Goal: Task Accomplishment & Management: Manage account settings

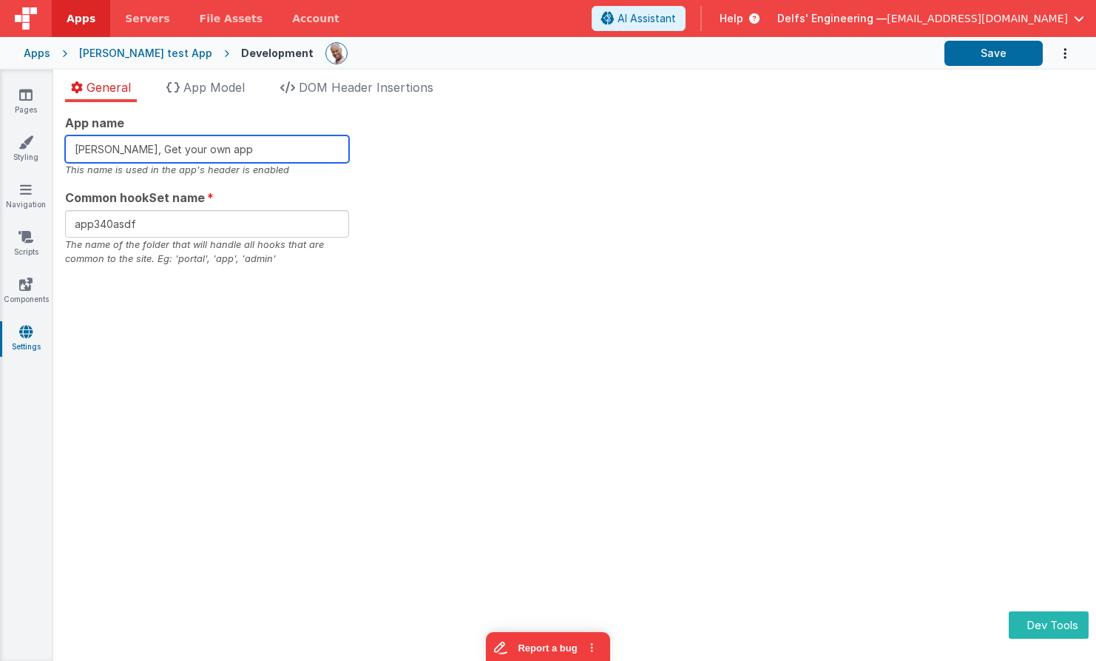
click at [268, 148] on input "[PERSON_NAME], Get your own app" at bounding box center [207, 148] width 284 height 27
type input "Charles GUI, Get your own ap"
click at [343, 152] on input "Charles GUI, Get your own ap" at bounding box center [207, 148] width 284 height 27
type input "Charles GUI, Get your own apa"
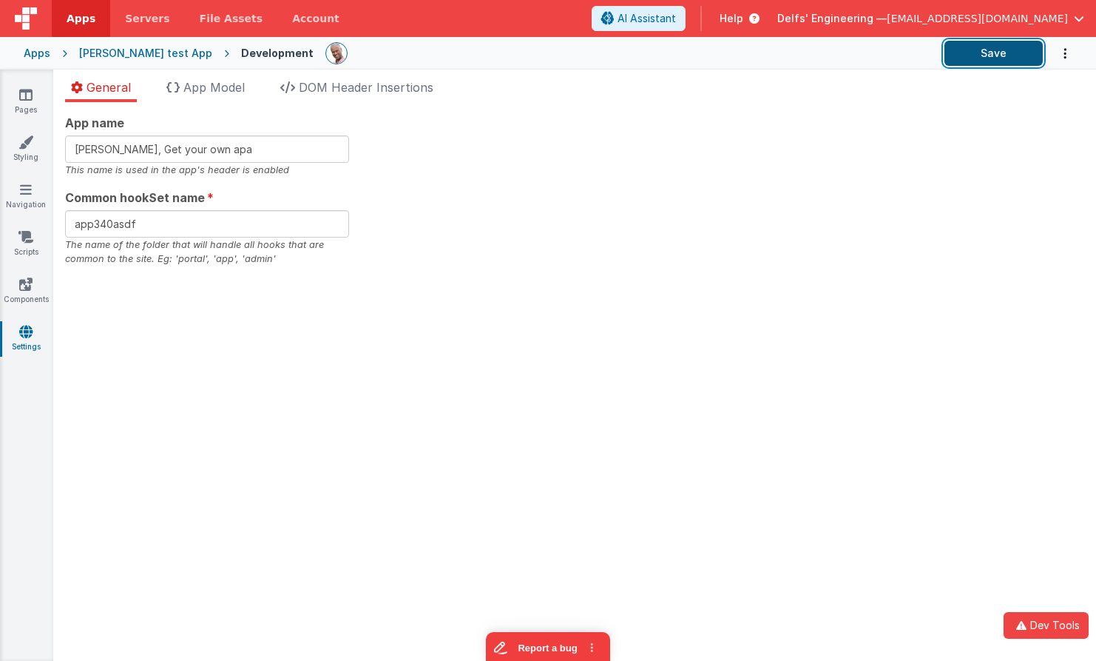
click at [1014, 55] on button "Save" at bounding box center [994, 53] width 98 height 25
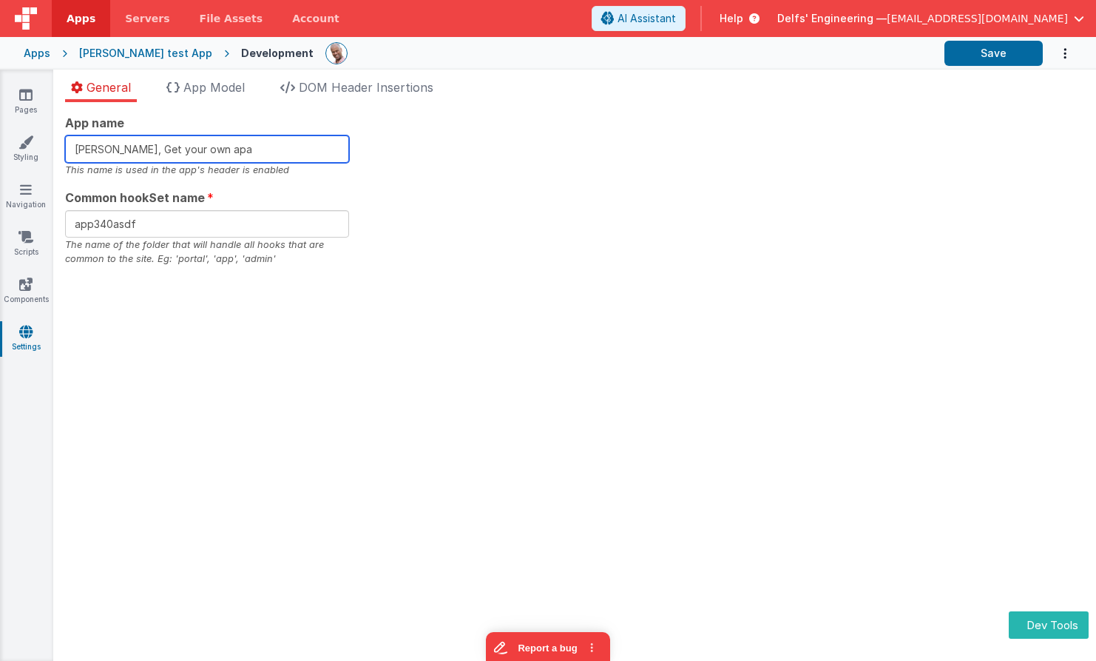
click at [277, 146] on input "[PERSON_NAME], Get your own apa" at bounding box center [207, 148] width 284 height 27
type input "[PERSON_NAME], Get your own apax"
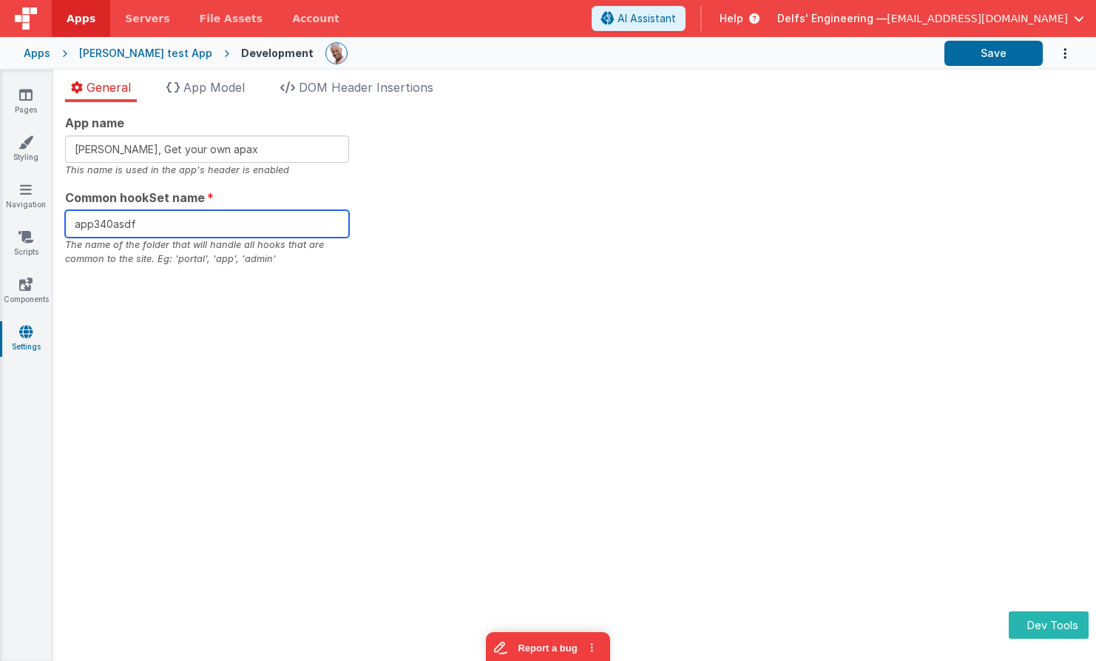
click at [240, 223] on input "app340asdf" at bounding box center [207, 223] width 284 height 27
type input "app340asdfx"
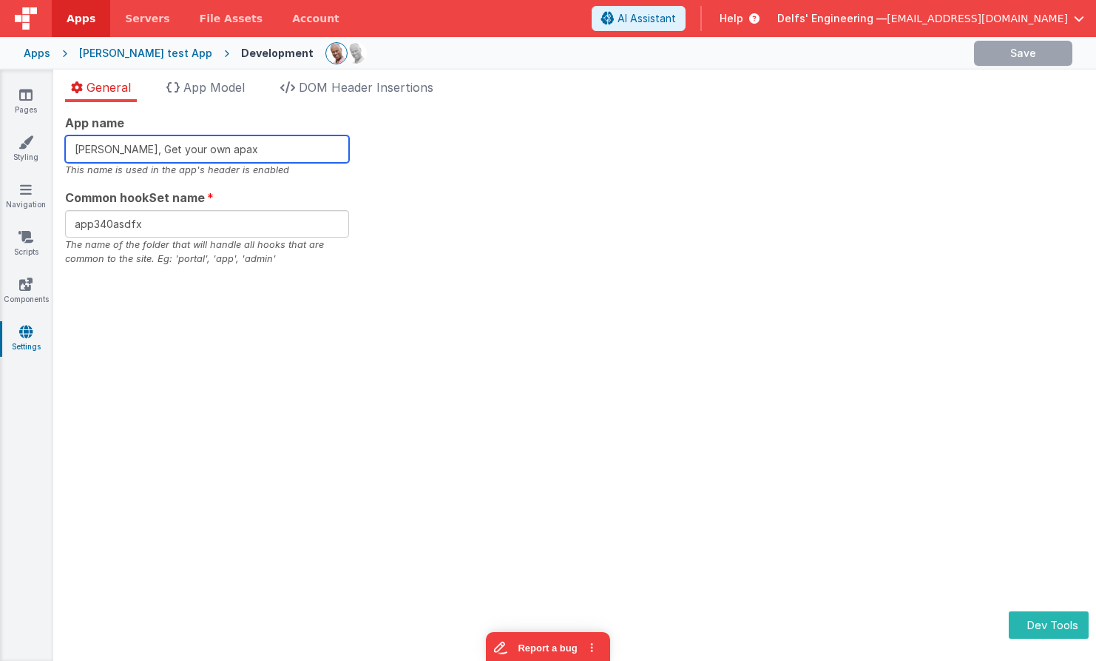
click at [259, 149] on input "[PERSON_NAME], Get your own apax" at bounding box center [207, 148] width 284 height 27
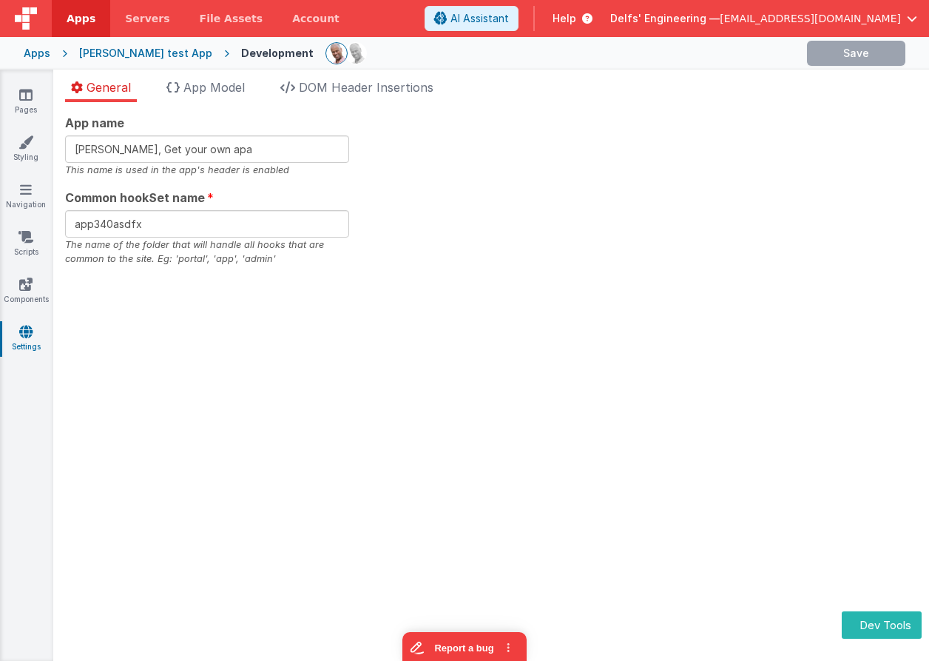
click at [235, 164] on div "This name is used in the app's header is enabled" at bounding box center [207, 170] width 284 height 14
click at [218, 148] on input "Charles GUI, Get your own apa" at bounding box center [207, 148] width 284 height 27
type input "[PERSON_NAME], Get your own app"
click at [349, 84] on span "DOM Header Insertions" at bounding box center [366, 87] width 135 height 15
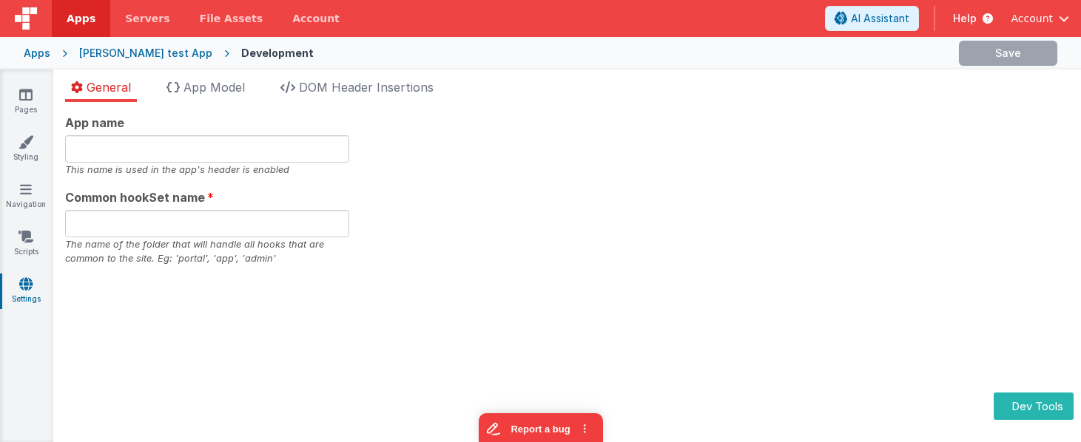
type input "[PERSON_NAME], Get your own apax"
type input "app340asdfx"
click at [500, 188] on div "App name [PERSON_NAME], Get your own apax This name is used in the app's header…" at bounding box center [567, 190] width 1004 height 152
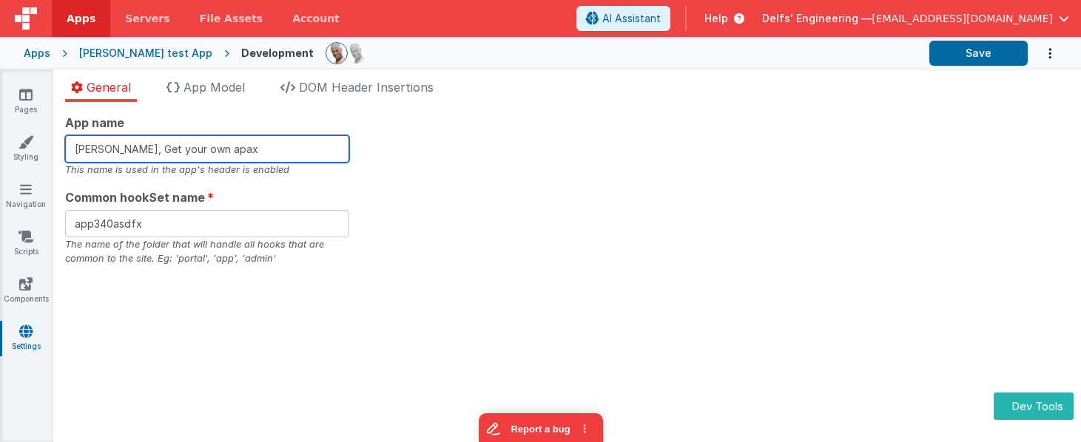
click at [246, 142] on input "[PERSON_NAME], Get your own apax" at bounding box center [207, 148] width 284 height 27
paste input "p"
type input "[PERSON_NAME], Get your own app"
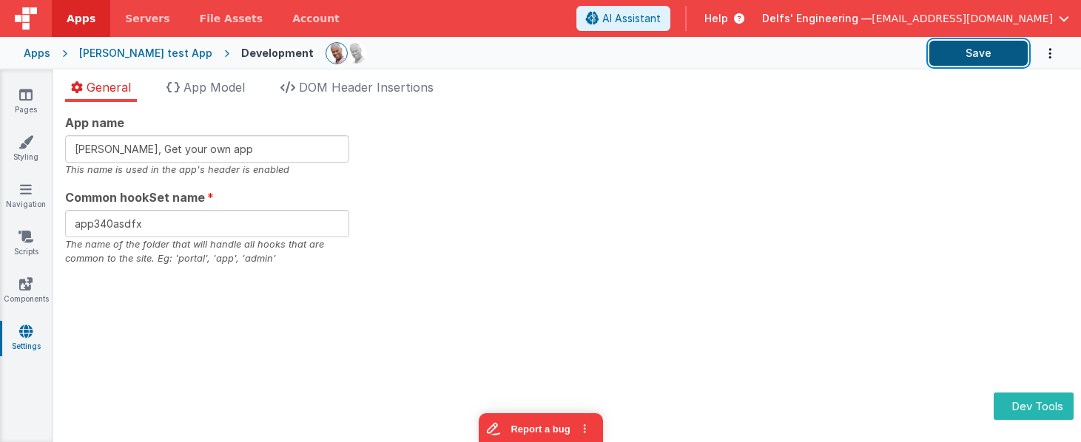
click at [988, 58] on button "Save" at bounding box center [978, 53] width 98 height 25
click at [236, 85] on span "App Model" at bounding box center [213, 87] width 61 height 15
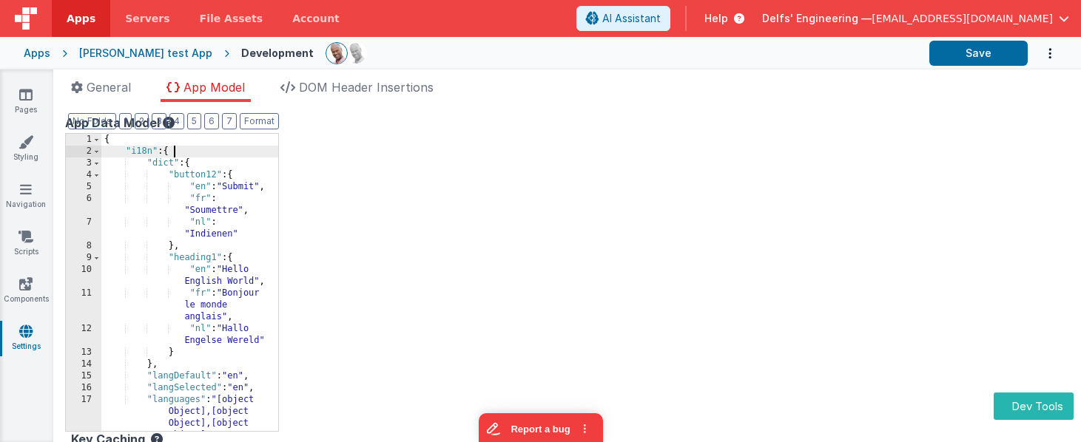
click at [207, 153] on div "{ "i18n" : { "dict" : { "button12" : { "en" : "Submit" , "fr" : "Soumettre" , "…" at bounding box center [189, 294] width 177 height 321
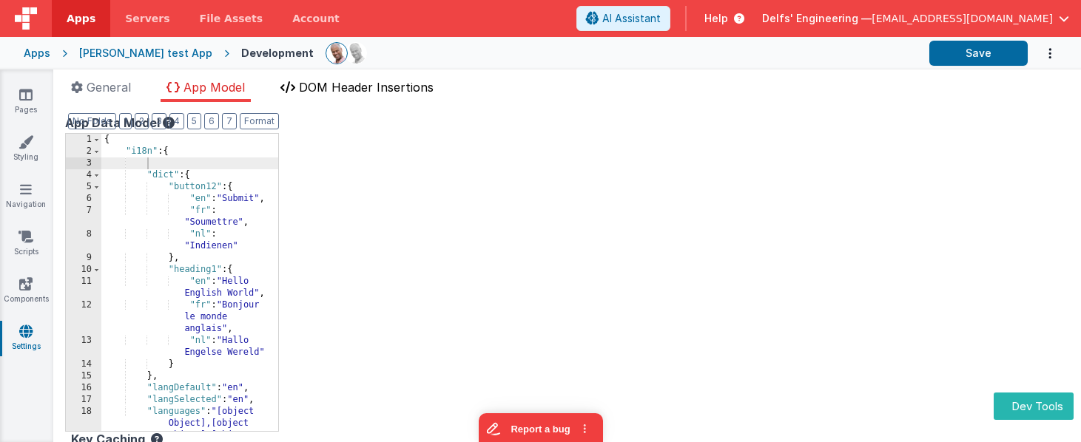
click at [350, 83] on span "DOM Header Insertions" at bounding box center [366, 87] width 135 height 15
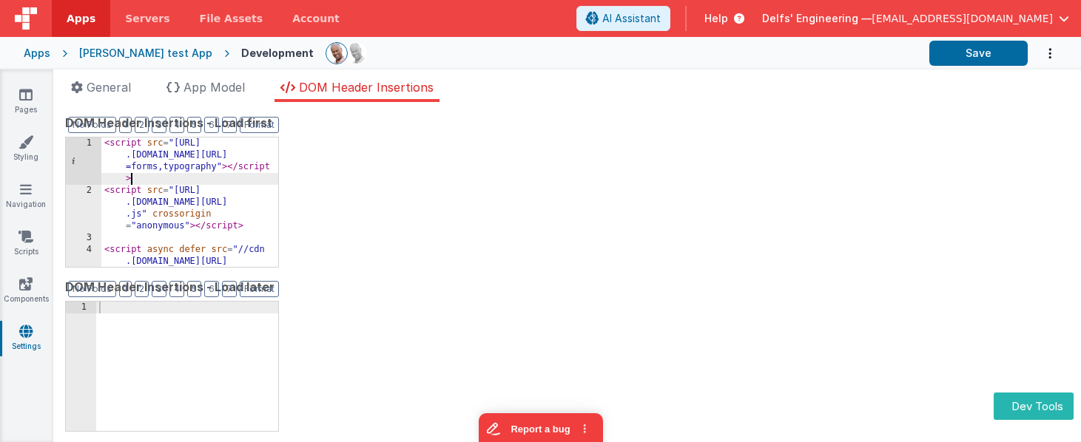
click at [232, 175] on div "< script src = "https://cdn .tailwindcss.com?plugins =forms,typography" > </ sc…" at bounding box center [189, 250] width 177 height 224
click at [104, 95] on li "General" at bounding box center [101, 90] width 72 height 24
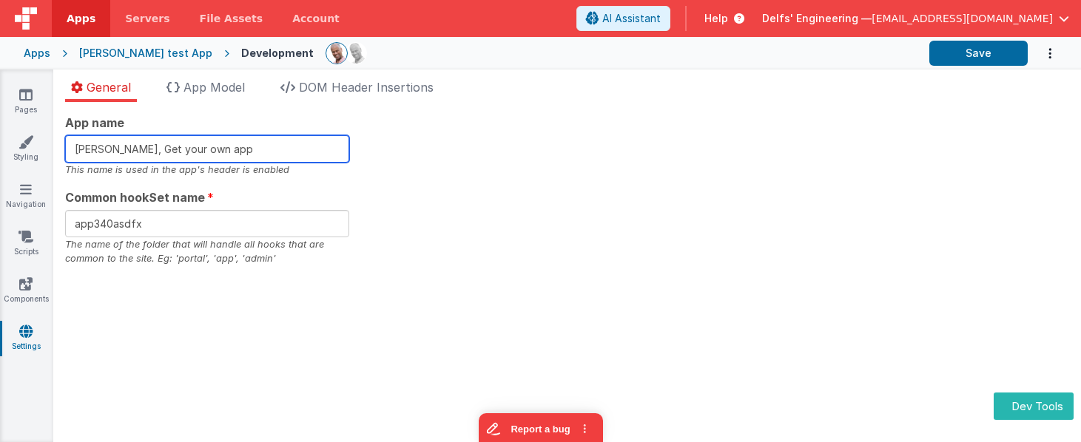
click at [248, 149] on input "[PERSON_NAME], Get your own app" at bounding box center [207, 148] width 284 height 27
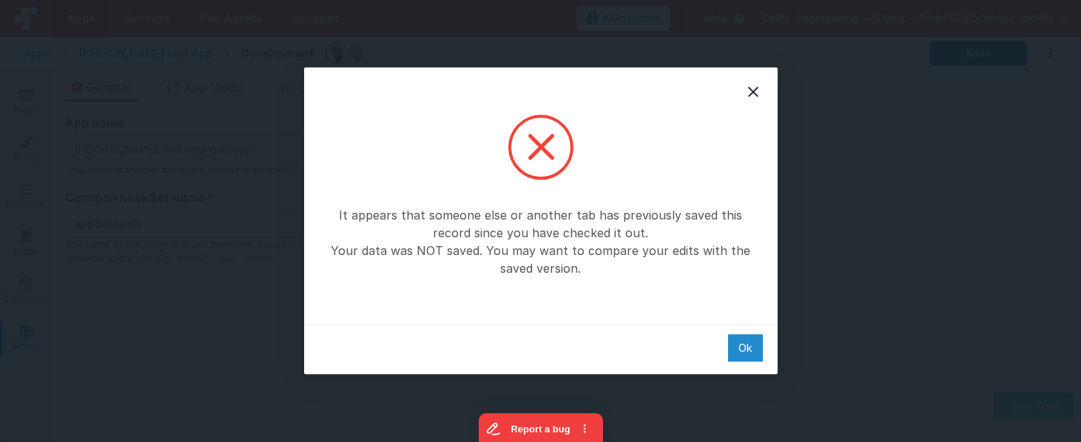
click at [755, 341] on div "Ok" at bounding box center [745, 347] width 35 height 27
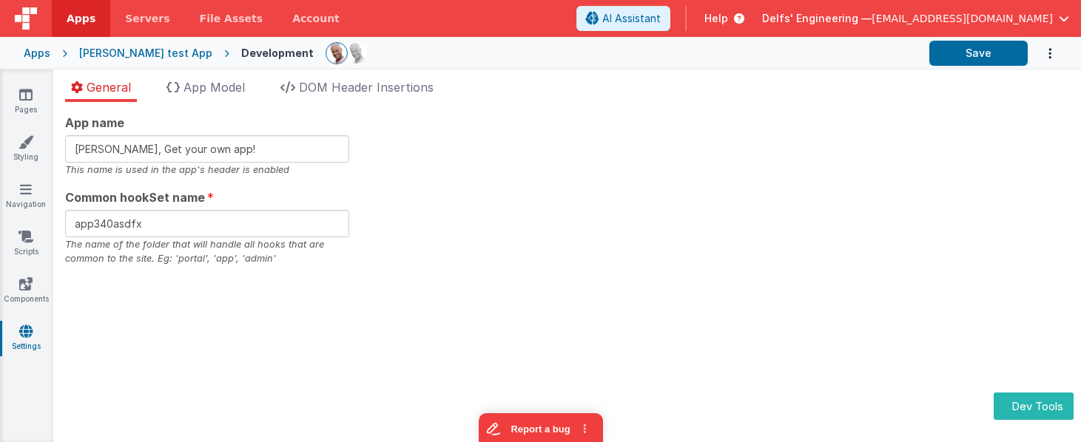
click at [732, 107] on div "App name Charles GUI, Get your own app! This name is used in the app's header i…" at bounding box center [567, 272] width 1028 height 340
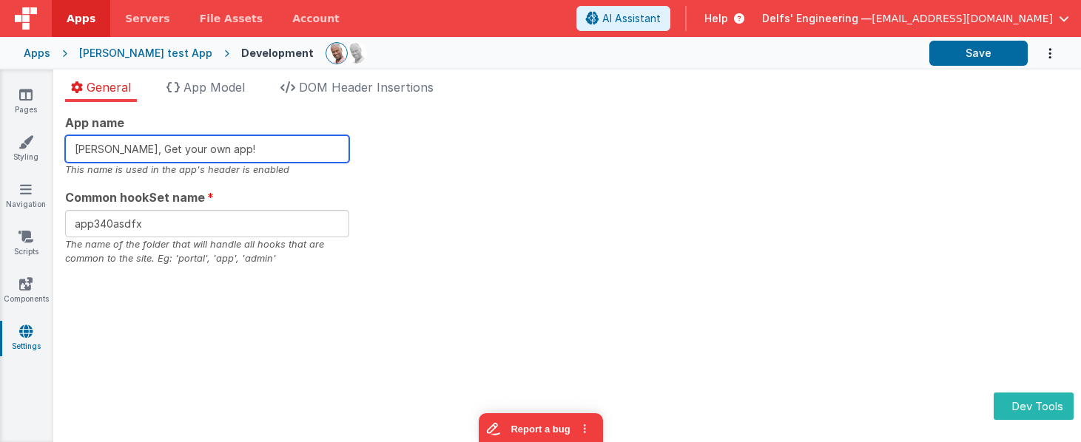
click at [300, 146] on input "[PERSON_NAME], Get your own app!" at bounding box center [207, 148] width 284 height 27
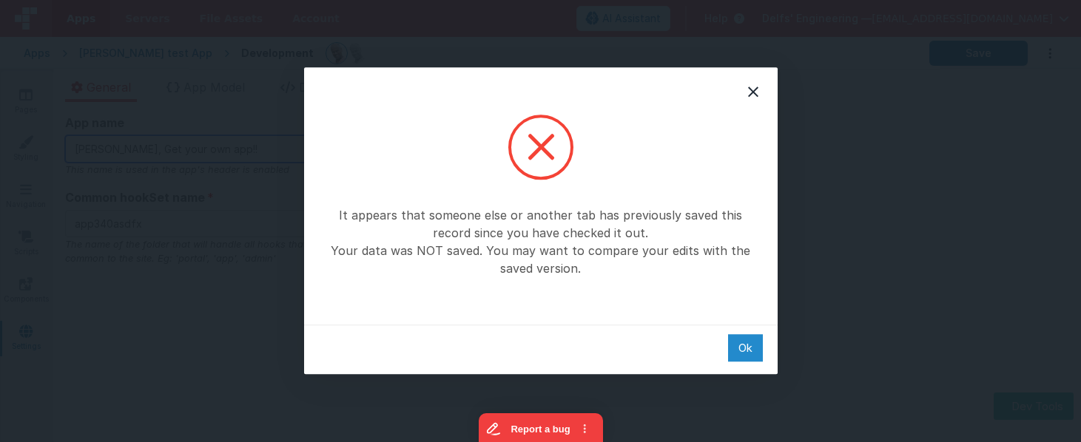
type input "[PERSON_NAME], Get your own app!!"
click at [754, 347] on div "Ok" at bounding box center [745, 347] width 35 height 27
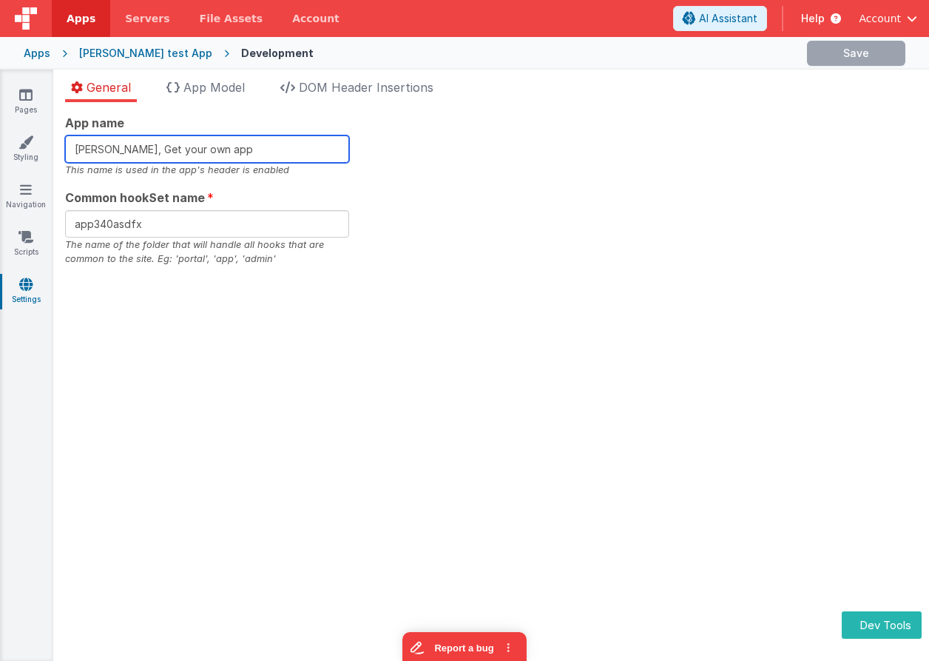
click at [254, 152] on input "[PERSON_NAME], Get your own app" at bounding box center [207, 148] width 284 height 27
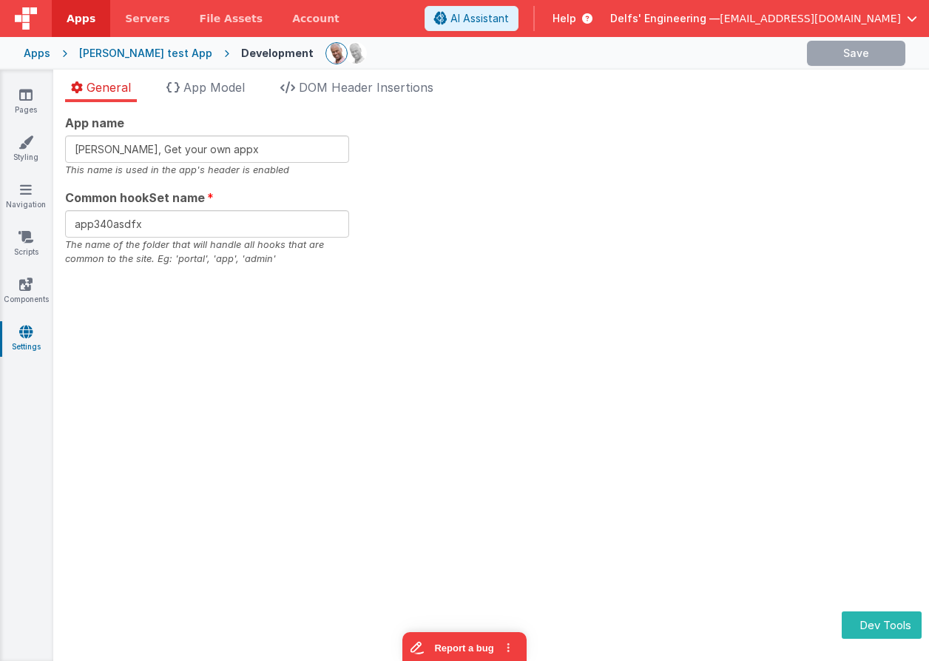
type input "[PERSON_NAME], Get your own app!"
click at [869, 624] on button "Dev Tools" at bounding box center [882, 624] width 80 height 27
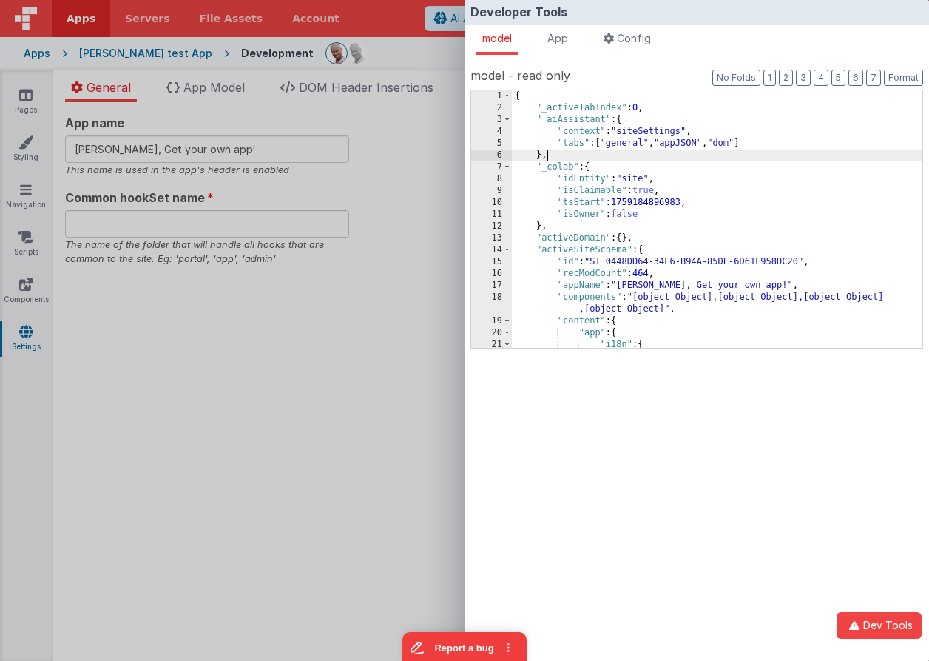
click at [656, 154] on div "{ "_activeTabIndex" : 0 , "_aiAssistant" : { "context" : "siteSettings" , "tabs…" at bounding box center [717, 236] width 411 height 293
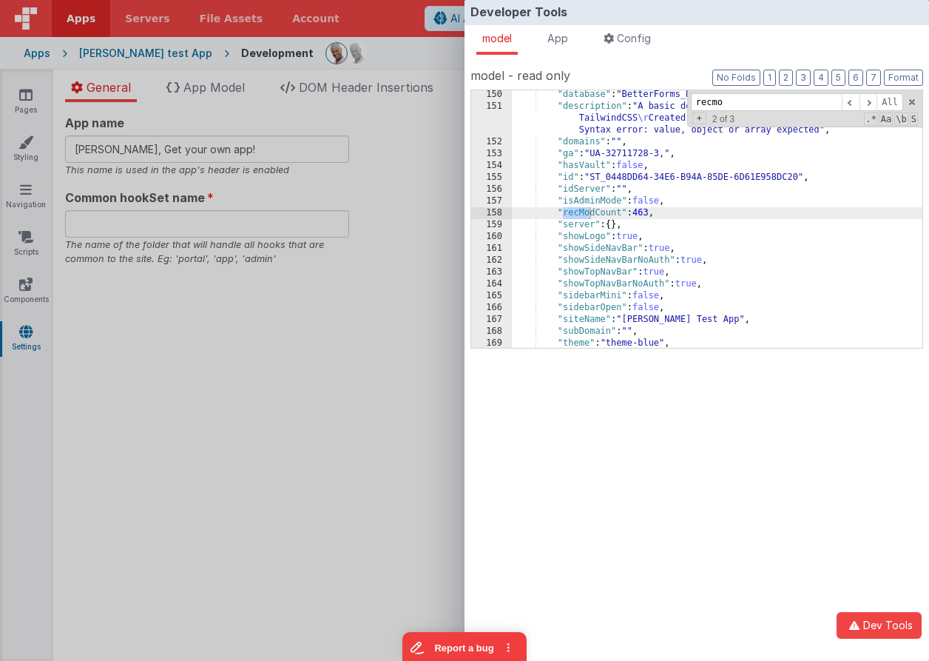
scroll to position [3020, 0]
click at [601, 217] on div ""database" : "BetterForms_Helper" , "description" : "A basic demo site with a f…" at bounding box center [717, 229] width 411 height 281
type input "recModCount"
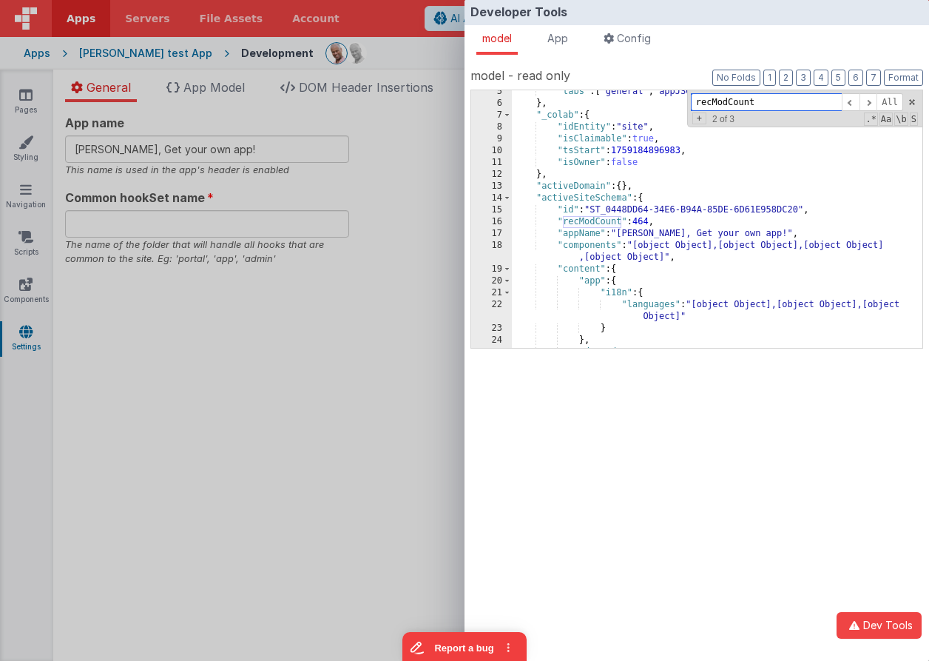
scroll to position [52, 0]
click at [560, 41] on span "App" at bounding box center [557, 38] width 21 height 13
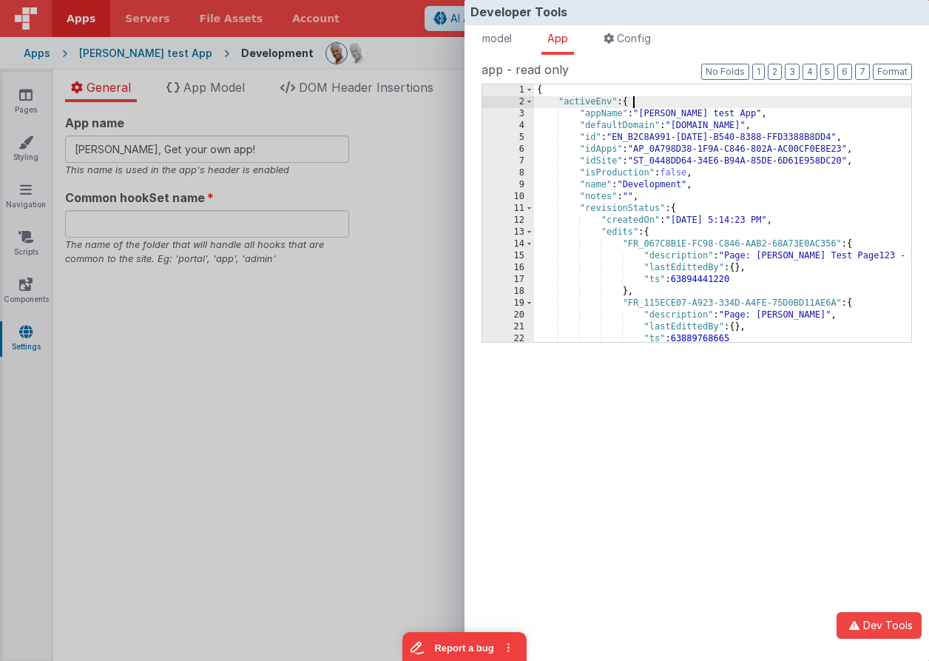
click at [735, 96] on div "{ "activeEnv" : { "appName" : "Charles GUI test App" , "defaultDomain" : "charl…" at bounding box center [722, 224] width 377 height 281
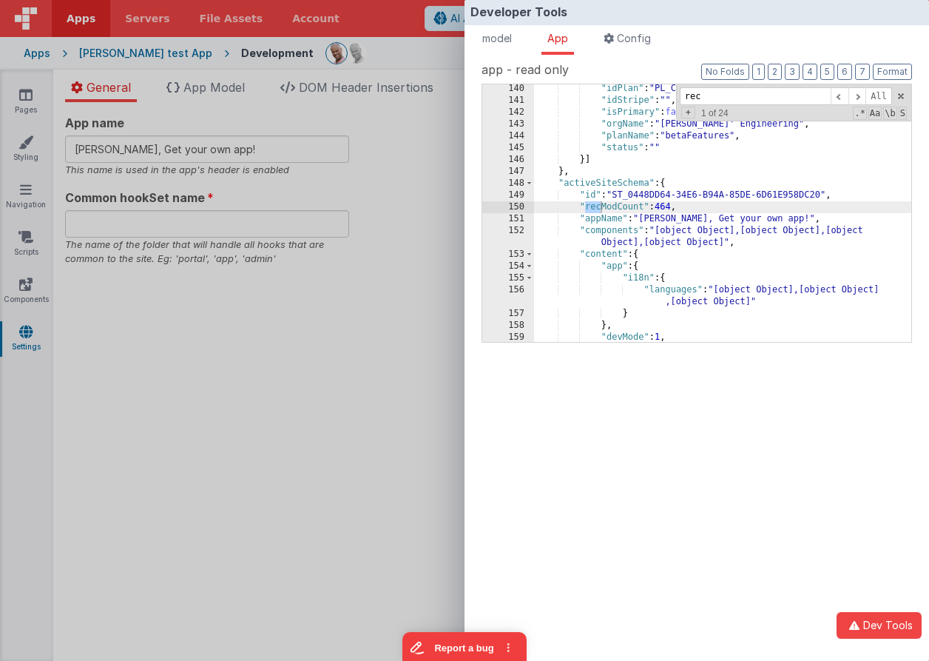
scroll to position [109, 0]
type input "recModcou"
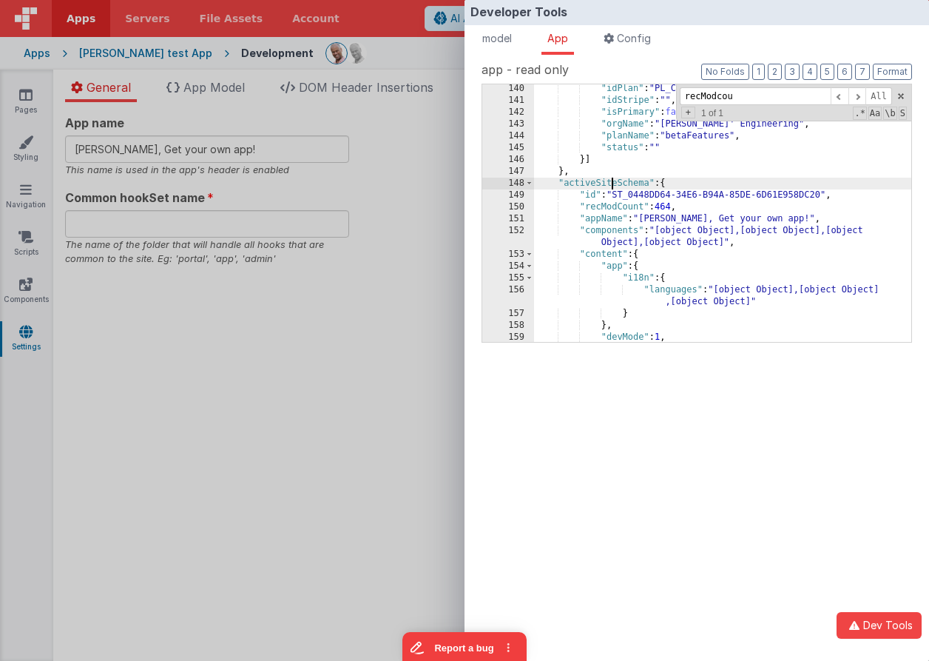
click at [613, 183] on div ""idPlan" : "PL_C9D4A7DC-1A29-DB4F-A106-7558ACE82390" , "idStripe" : "" , "isPri…" at bounding box center [722, 531] width 377 height 897
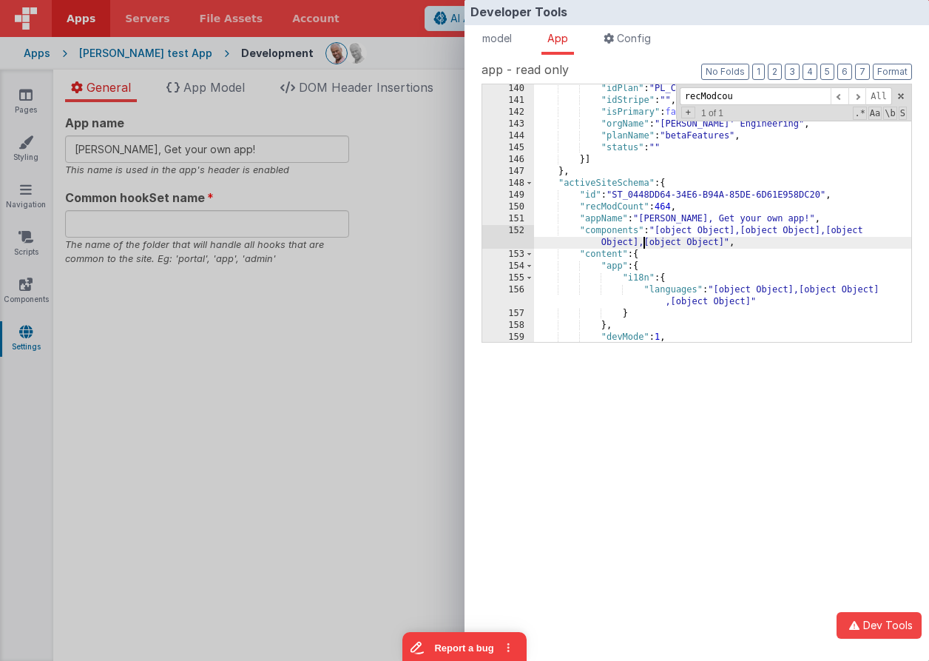
click at [642, 238] on div ""idPlan" : "PL_C9D4A7DC-1A29-DB4F-A106-7558ACE82390" , "idStripe" : "" , "isPri…" at bounding box center [722, 531] width 377 height 897
click at [630, 210] on div ""idPlan" : "PL_C9D4A7DC-1A29-DB4F-A106-7558ACE82390" , "idStripe" : "" , "isPri…" at bounding box center [722, 531] width 377 height 897
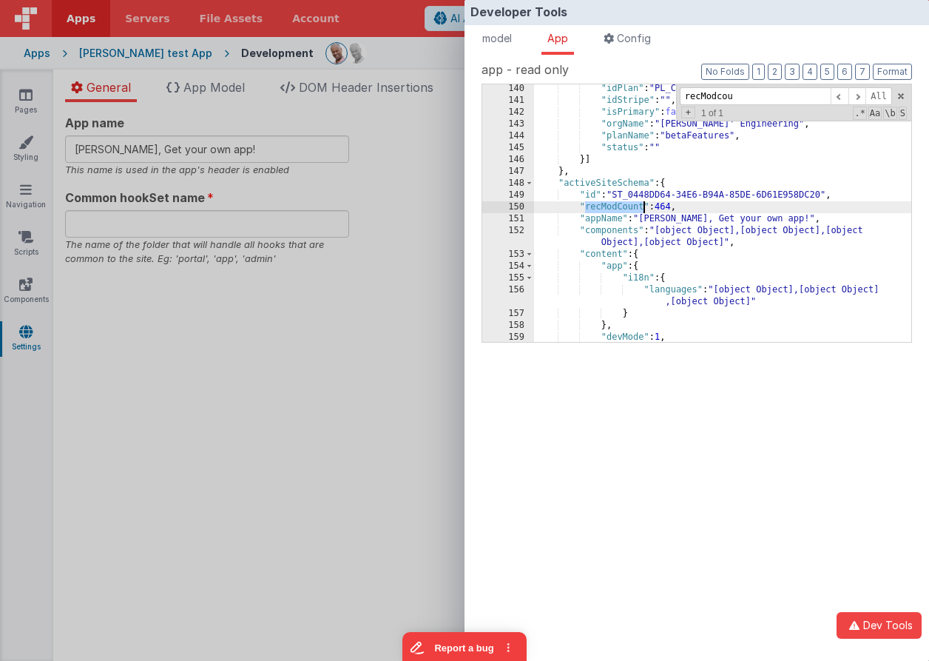
click at [630, 210] on div ""idPlan" : "PL_C9D4A7DC-1A29-DB4F-A106-7558ACE82390" , "idStripe" : "" , "isPri…" at bounding box center [722, 531] width 377 height 897
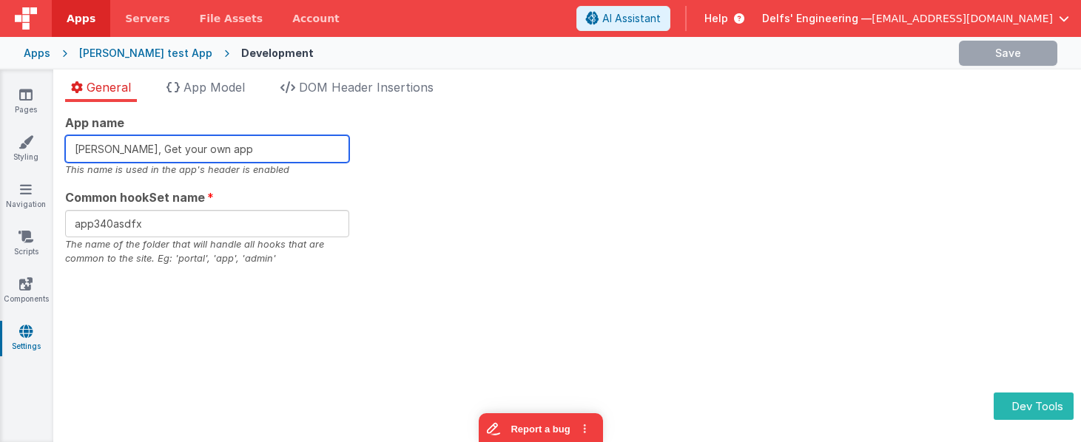
click at [297, 146] on input "[PERSON_NAME], Get your own app" at bounding box center [207, 148] width 284 height 27
type input "[PERSON_NAME], Get your own app!"
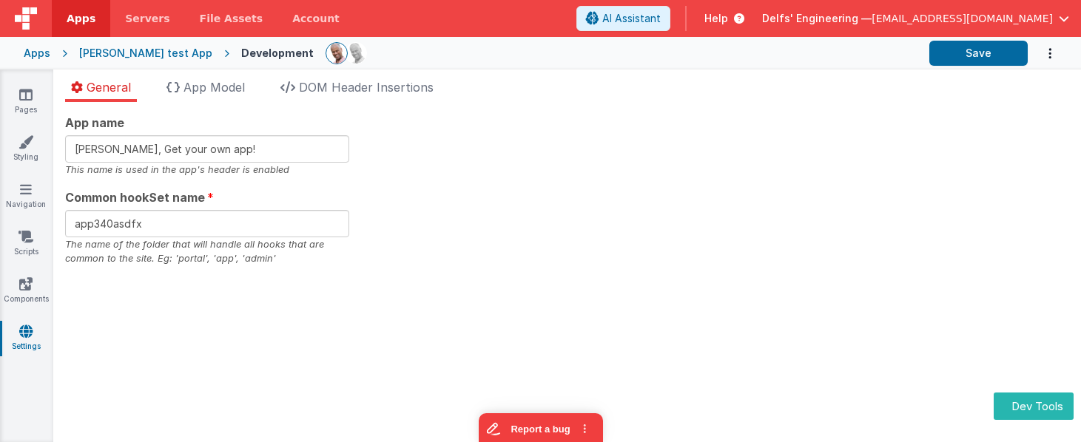
click at [569, 202] on div "App name [PERSON_NAME], Get your own app! This name is used in the app's header…" at bounding box center [567, 190] width 1004 height 152
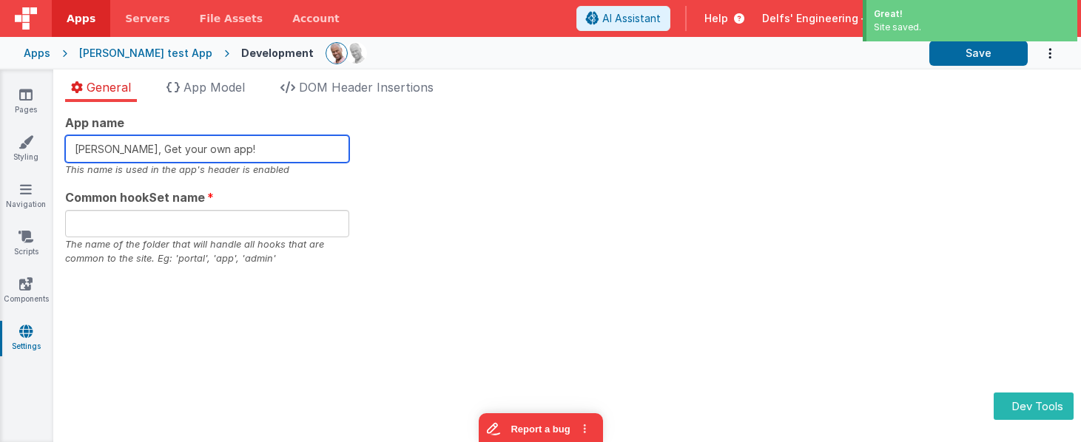
click at [255, 149] on input "[PERSON_NAME], Get your own app!" at bounding box center [207, 148] width 284 height 27
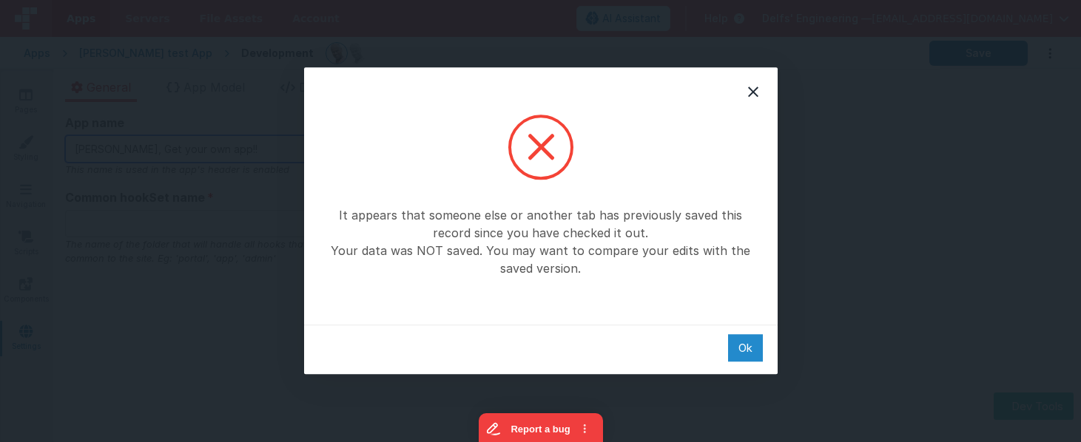
type input "[PERSON_NAME], Get your own app!!"
click at [745, 348] on div "Ok" at bounding box center [745, 347] width 35 height 27
